Goal: Navigation & Orientation: Find specific page/section

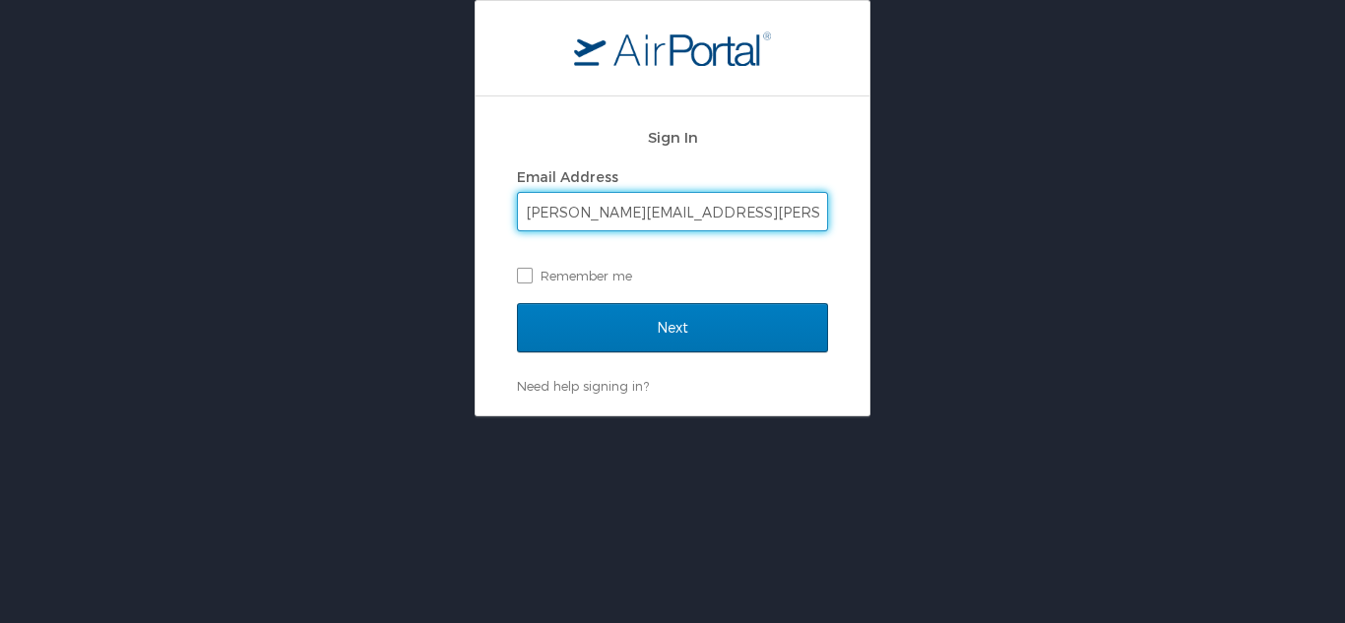
type input "[PERSON_NAME][EMAIL_ADDRESS][PERSON_NAME][DOMAIN_NAME]"
click at [517, 303] on input "Next" at bounding box center [672, 327] width 311 height 49
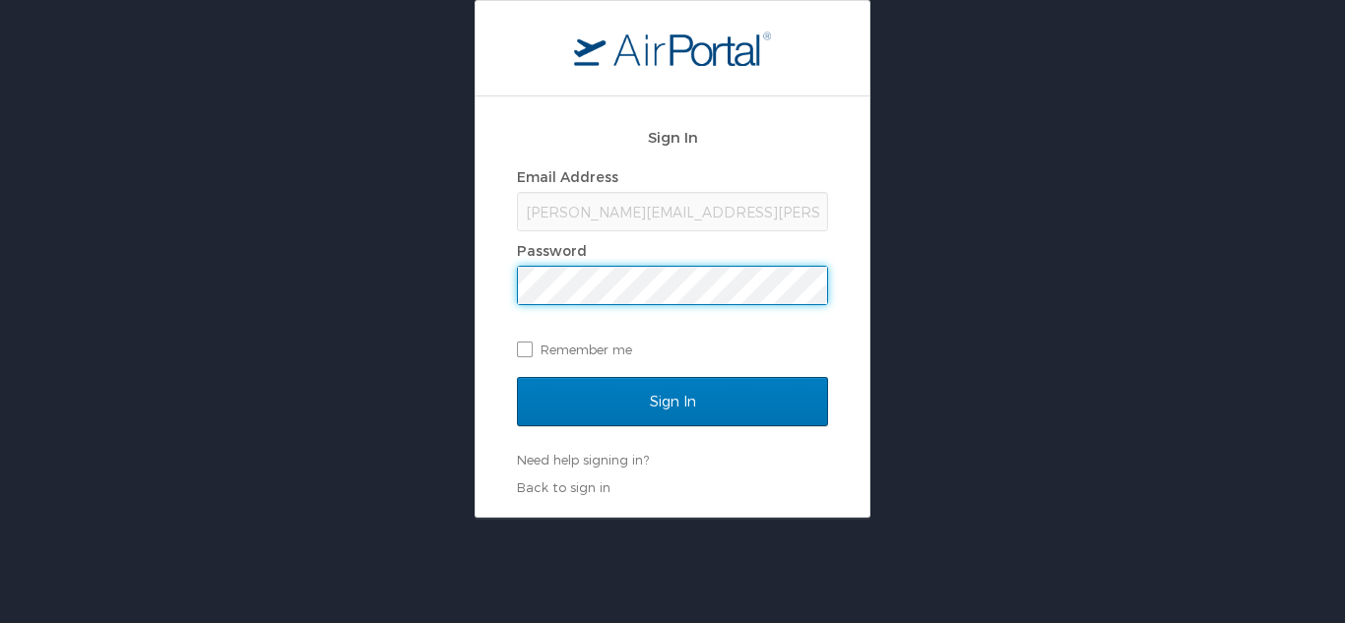
click at [517, 377] on input "Sign In" at bounding box center [672, 401] width 311 height 49
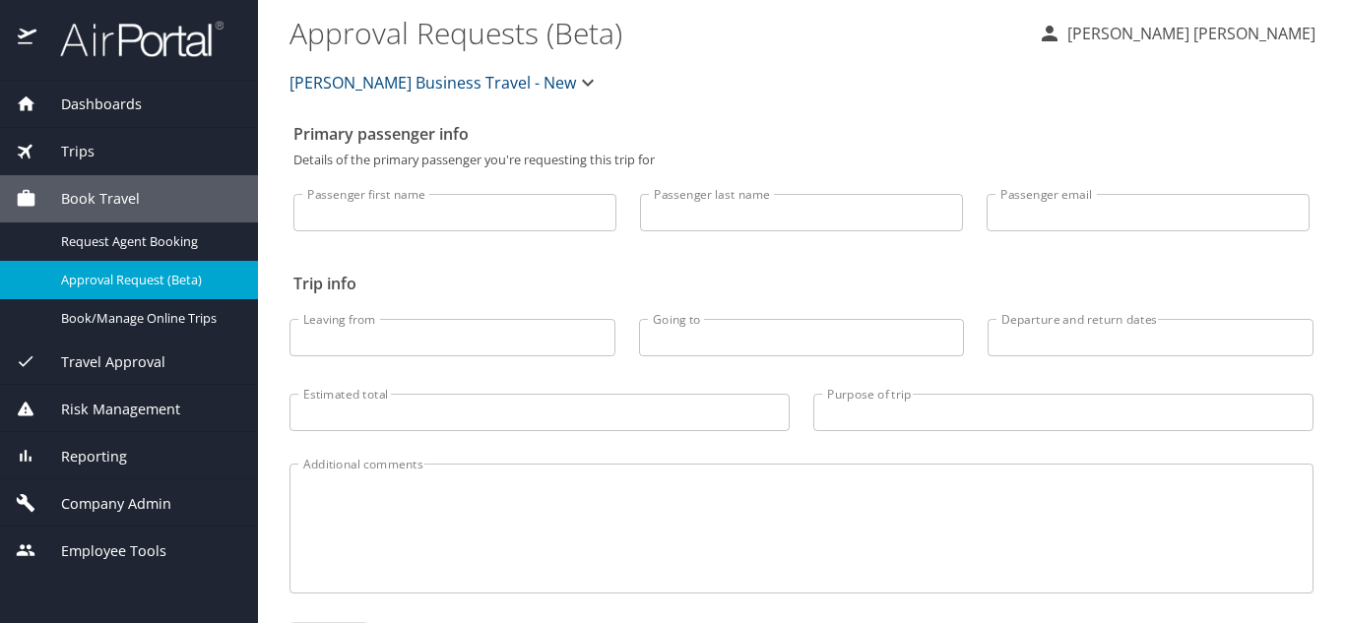
click at [124, 100] on span "Dashboards" at bounding box center [88, 105] width 105 height 22
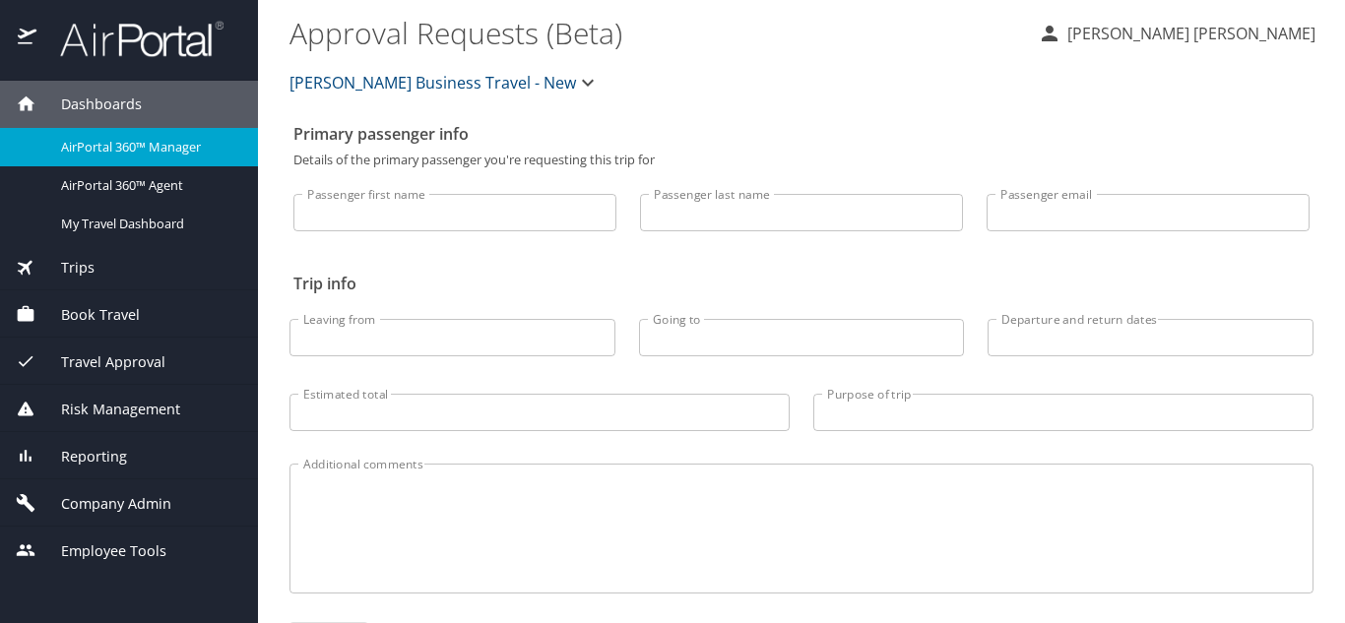
click at [132, 149] on span "AirPortal 360™ Manager" at bounding box center [147, 147] width 173 height 19
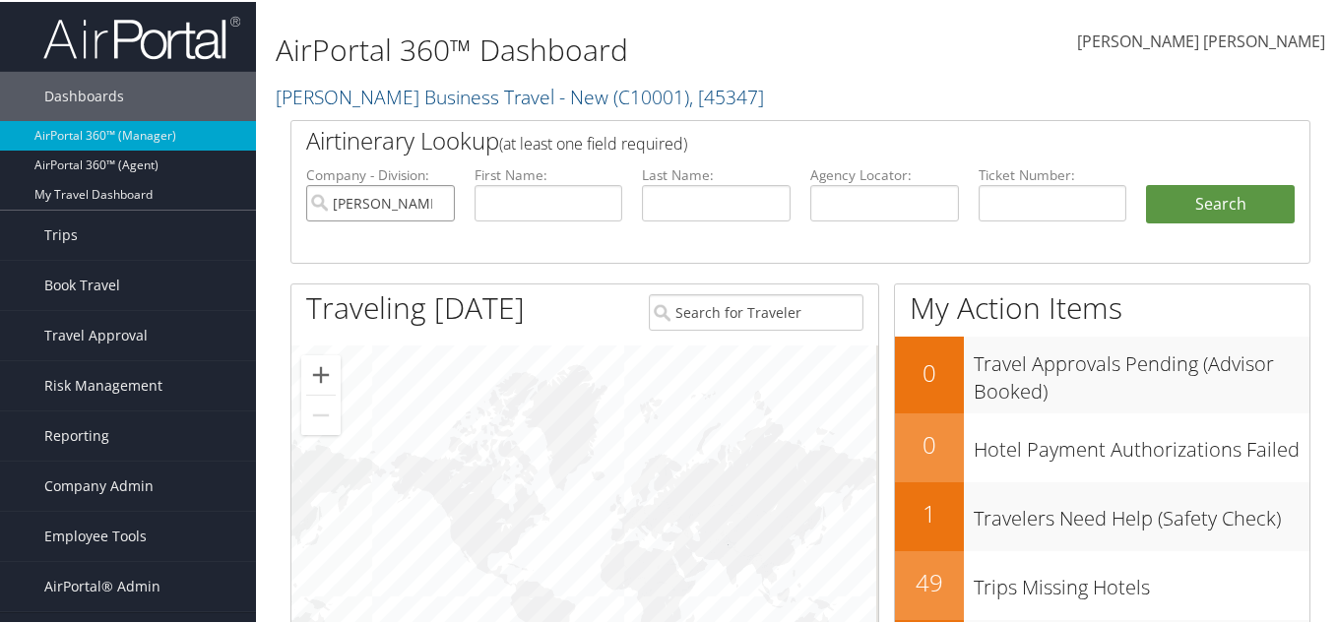
click at [437, 202] on input "Christopherson Business Travel - New" at bounding box center [380, 201] width 149 height 36
